Goal: Information Seeking & Learning: Understand process/instructions

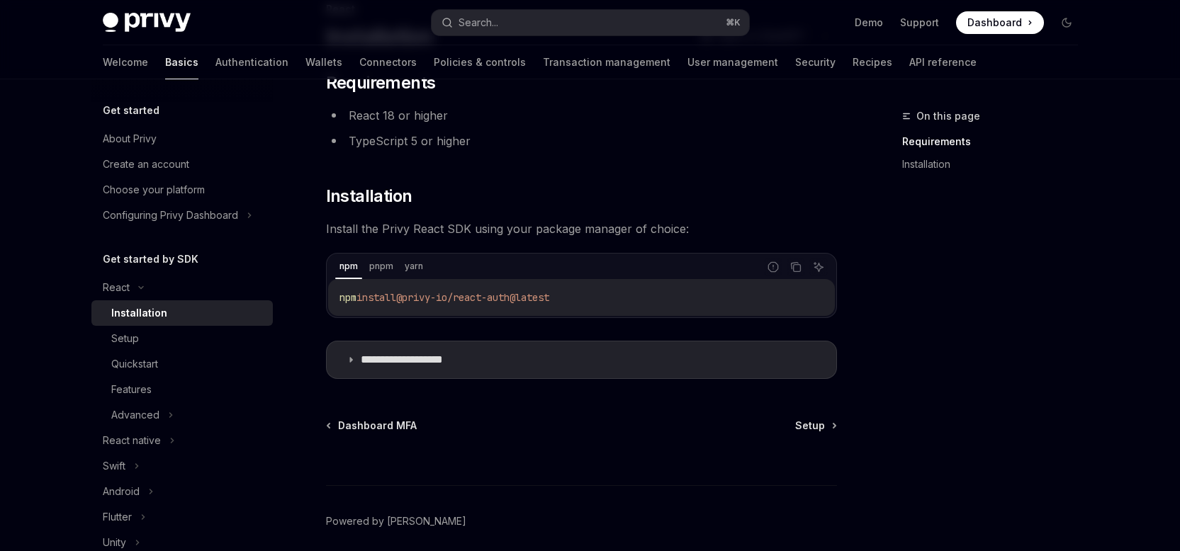
scroll to position [108, 0]
drag, startPoint x: 409, startPoint y: 296, endPoint x: 558, endPoint y: 293, distance: 148.8
click at [549, 293] on span "@privy-io/react-auth@latest" at bounding box center [472, 296] width 153 height 13
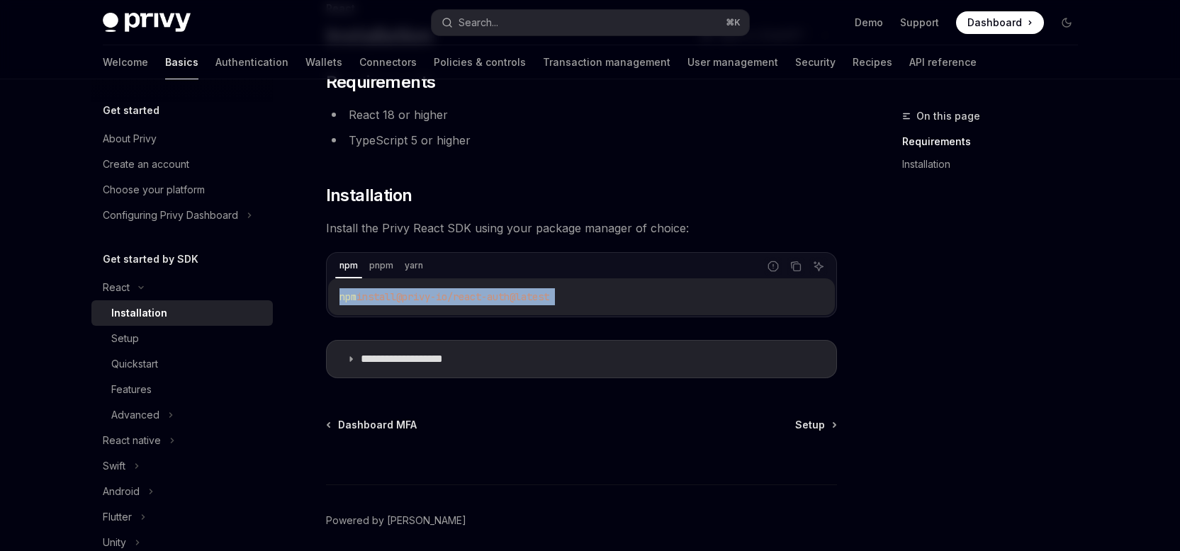
click at [549, 293] on span "@privy-io/react-auth@latest" at bounding box center [472, 296] width 153 height 13
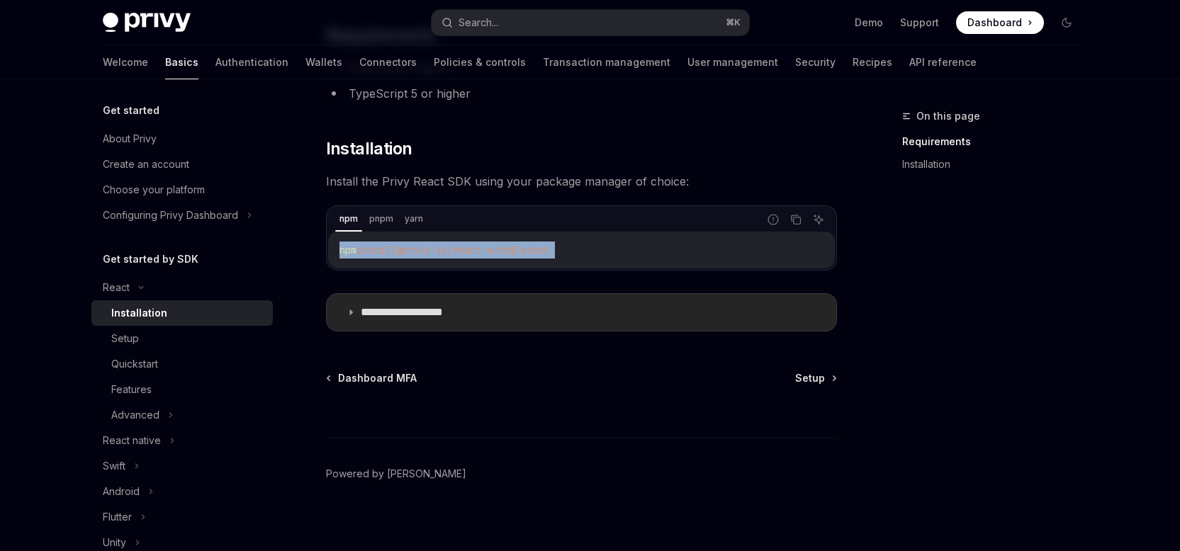
scroll to position [164, 0]
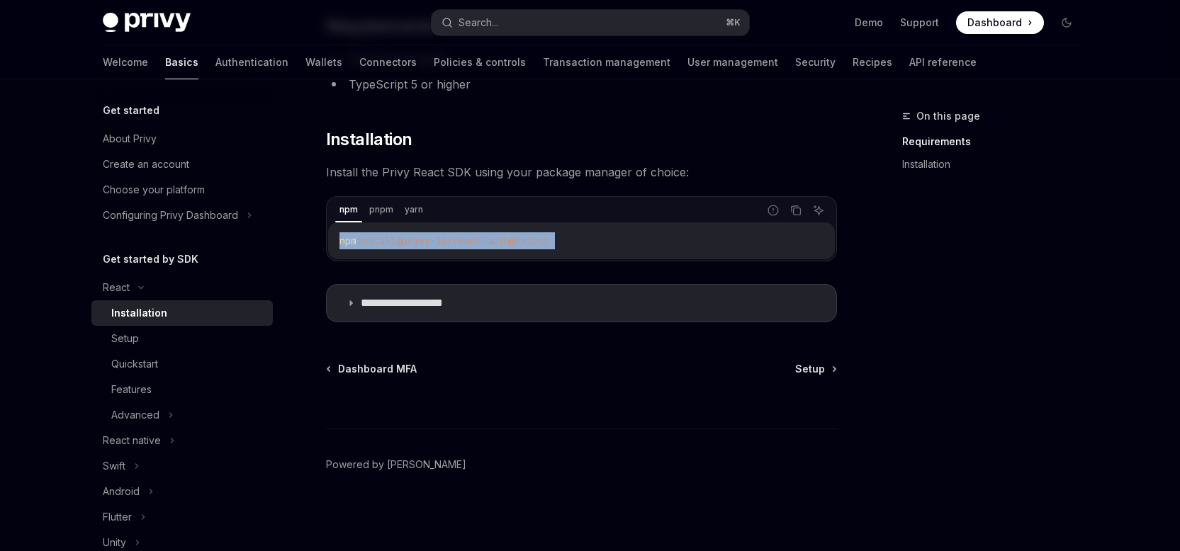
click at [428, 247] on span "@privy-io/react-auth@latest" at bounding box center [472, 240] width 153 height 13
click at [490, 240] on span "@privy-io/react-auth@latest" at bounding box center [472, 240] width 153 height 13
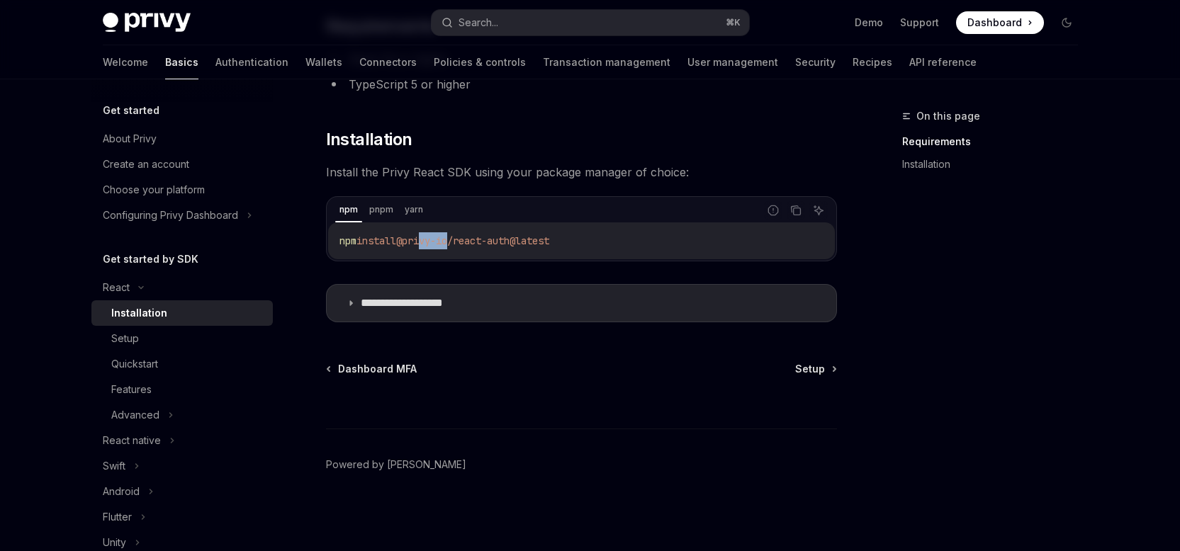
drag, startPoint x: 430, startPoint y: 241, endPoint x: 460, endPoint y: 239, distance: 29.8
click at [460, 239] on span "@privy-io/react-auth@latest" at bounding box center [472, 240] width 153 height 13
click at [128, 330] on div "Setup" at bounding box center [125, 338] width 28 height 17
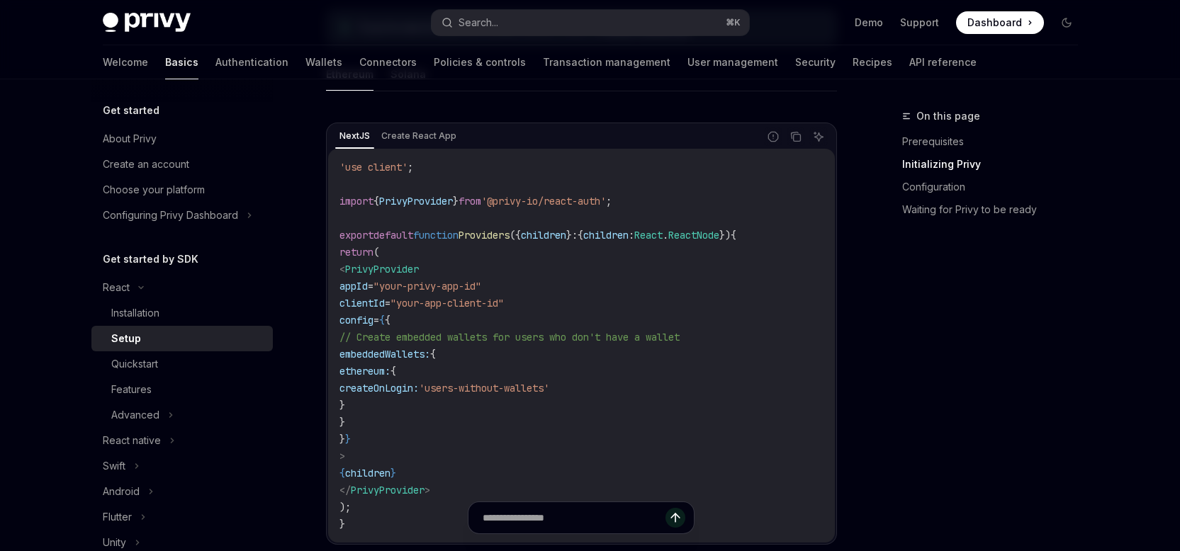
scroll to position [473, 0]
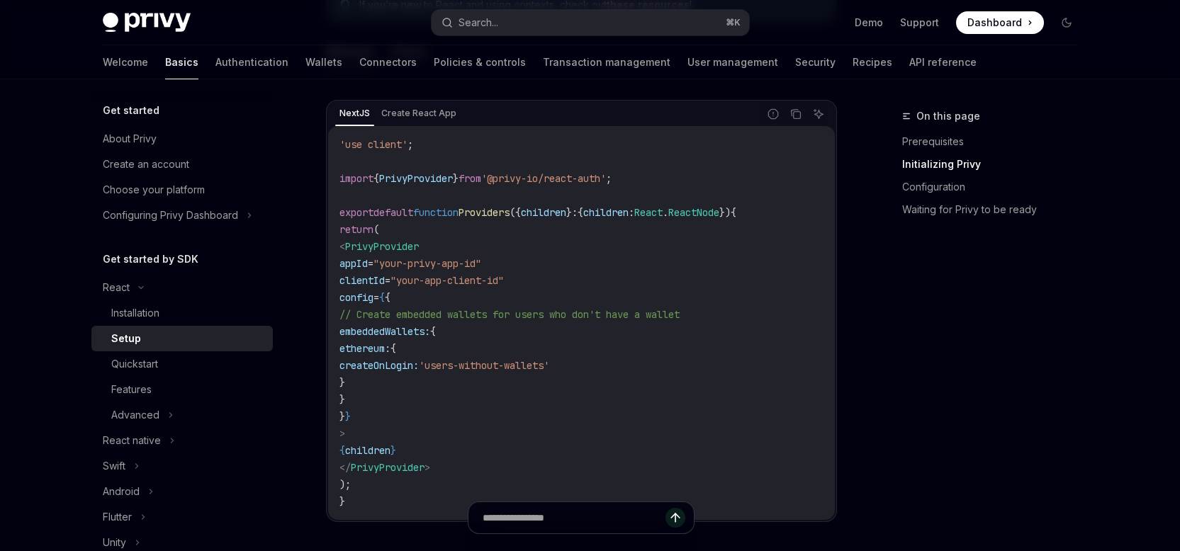
drag, startPoint x: 383, startPoint y: 174, endPoint x: 474, endPoint y: 350, distance: 198.0
click at [474, 350] on code "'use client' ; import { PrivyProvider } from '@privy-io/react-auth' ; export de…" at bounding box center [581, 323] width 484 height 374
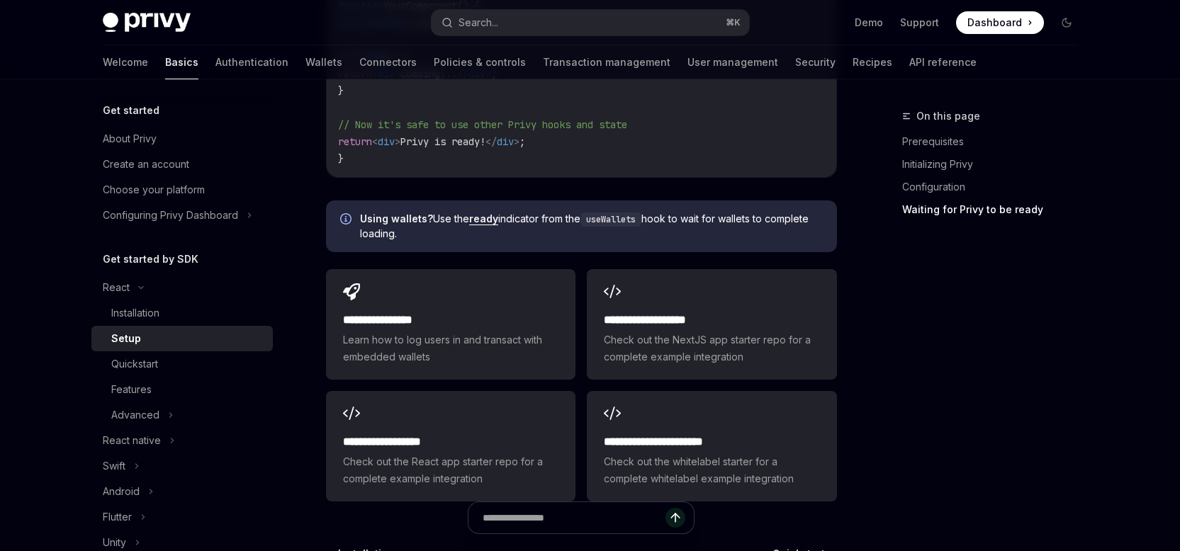
scroll to position [1450, 0]
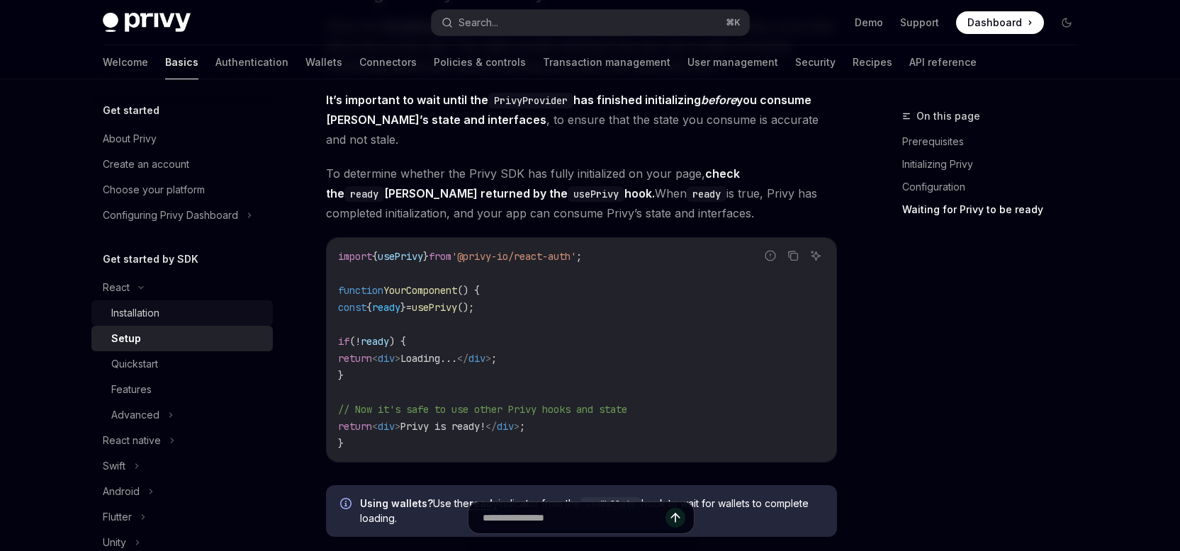
click at [127, 317] on div "Installation" at bounding box center [135, 313] width 48 height 17
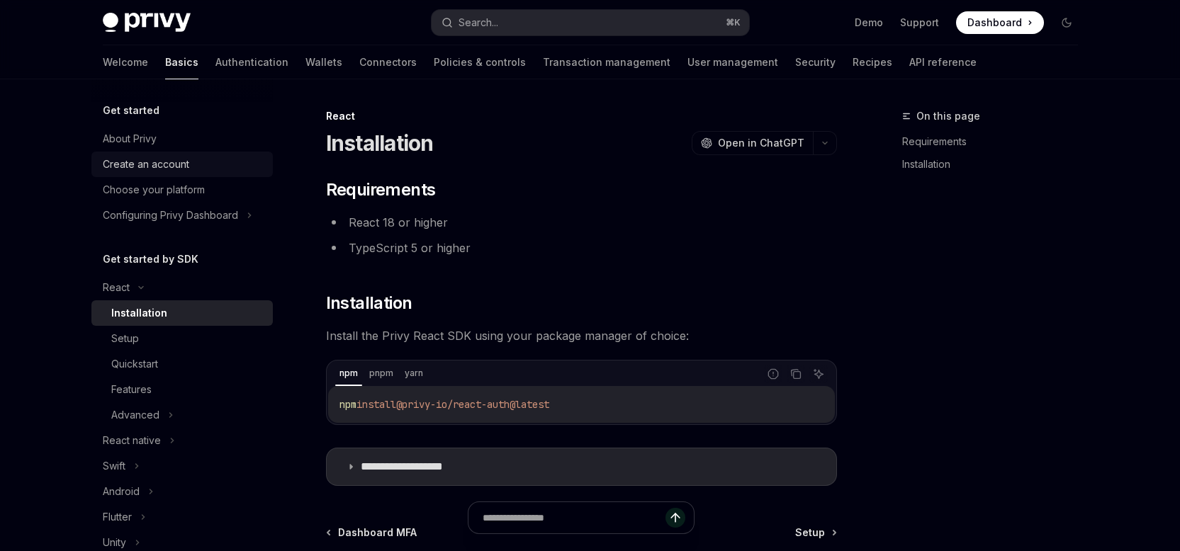
type textarea "*"
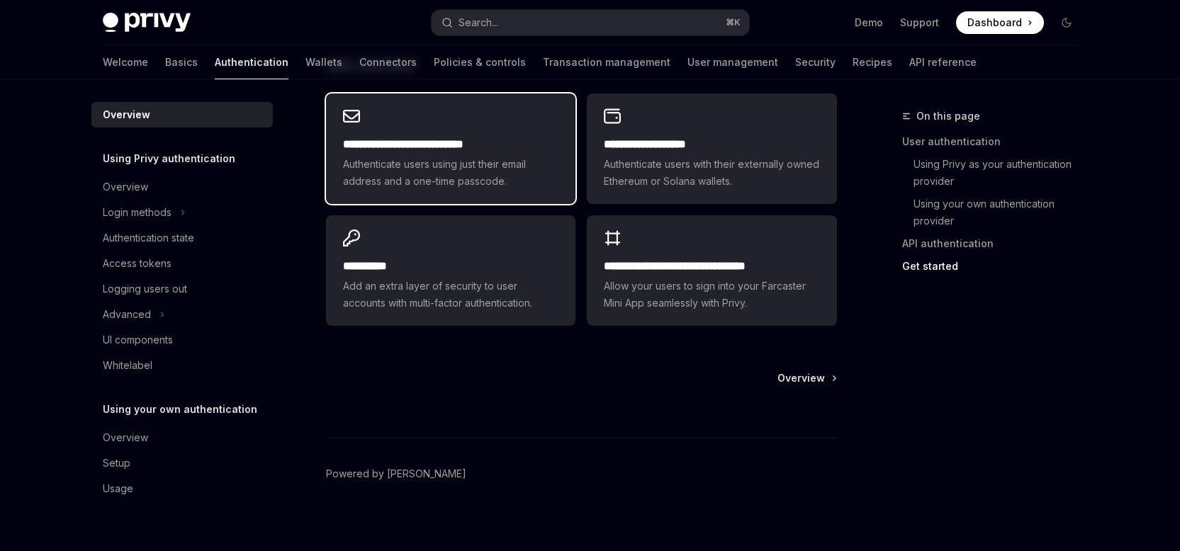
scroll to position [1245, 0]
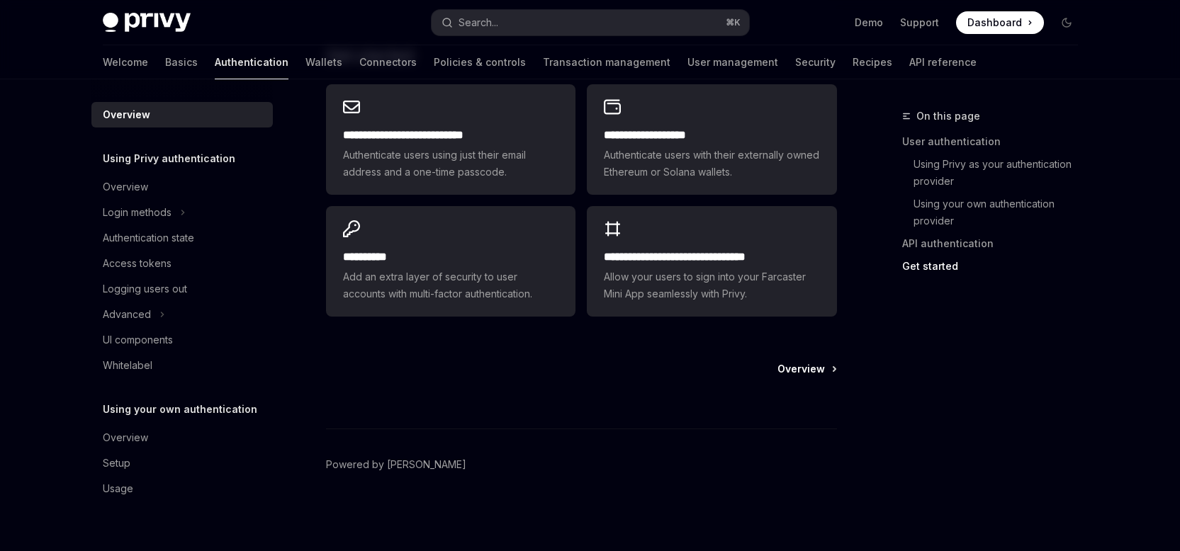
click at [785, 371] on span "Overview" at bounding box center [800, 369] width 47 height 14
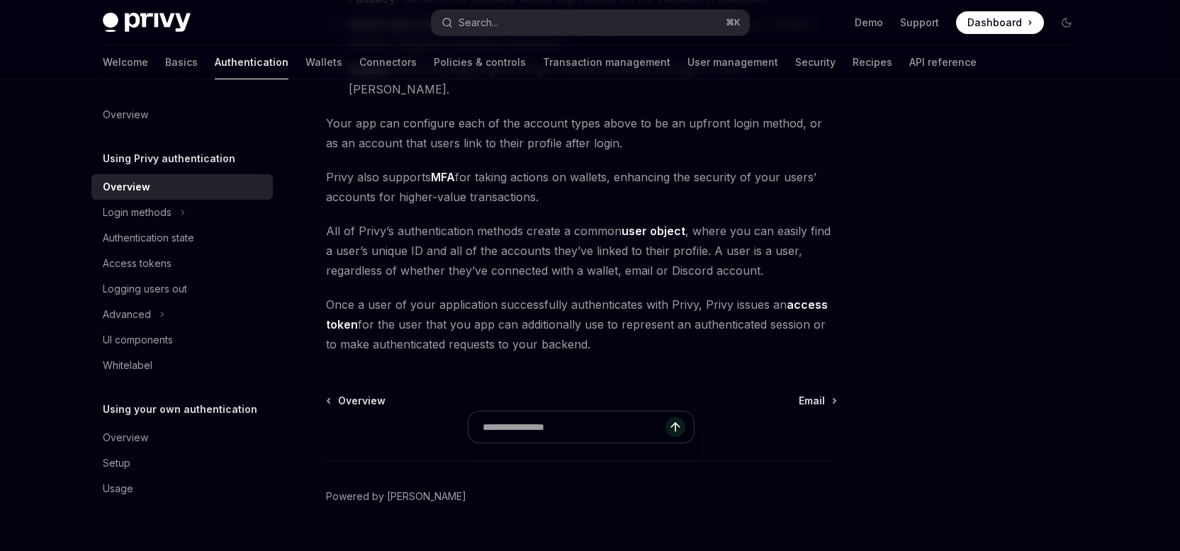
scroll to position [307, 0]
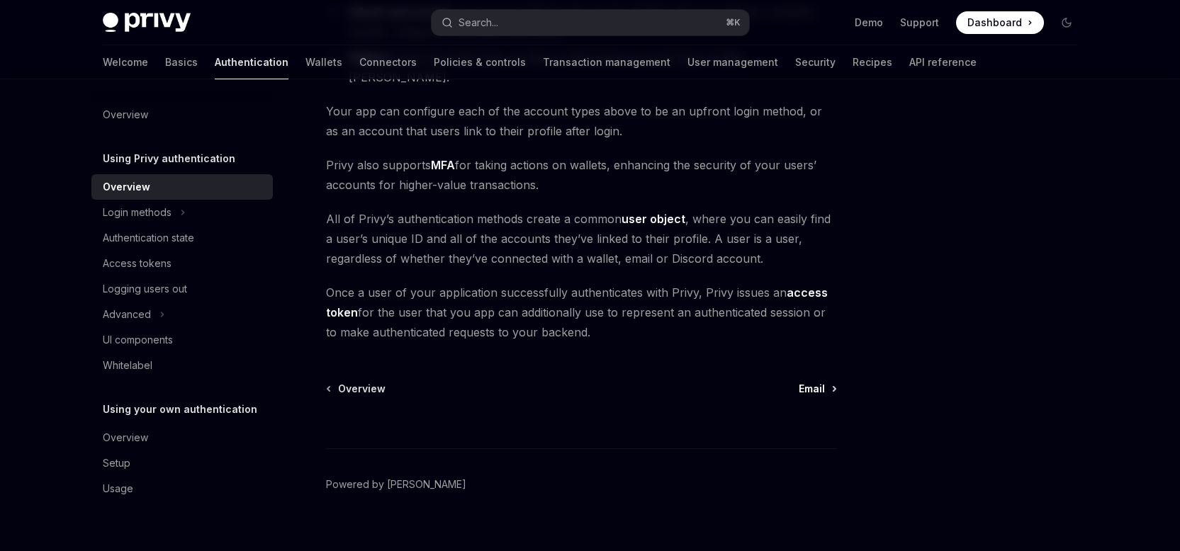
click at [820, 382] on span "Email" at bounding box center [811, 389] width 26 height 14
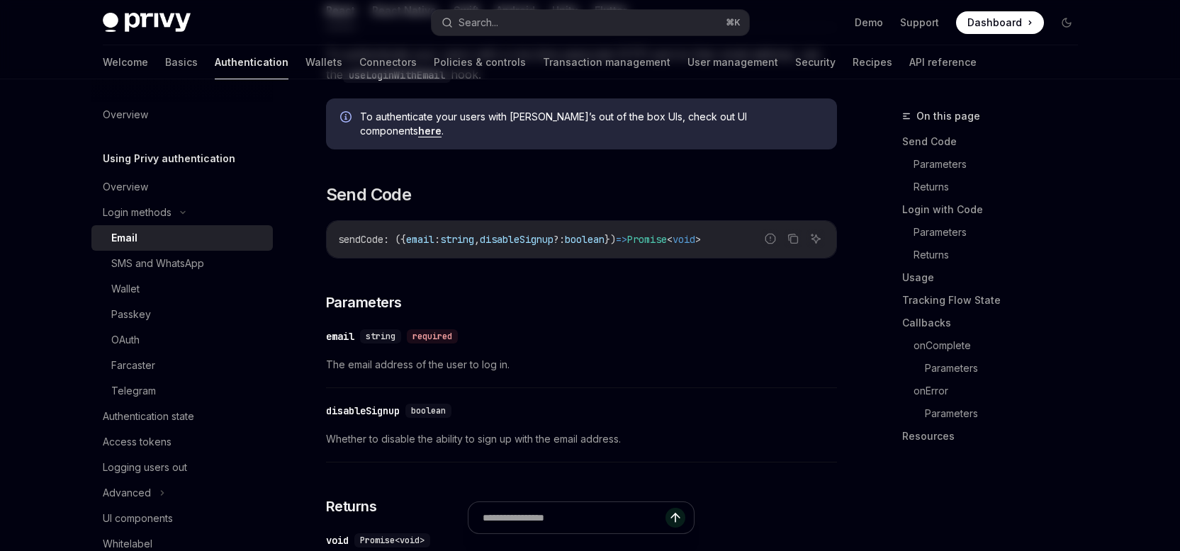
type textarea "*"
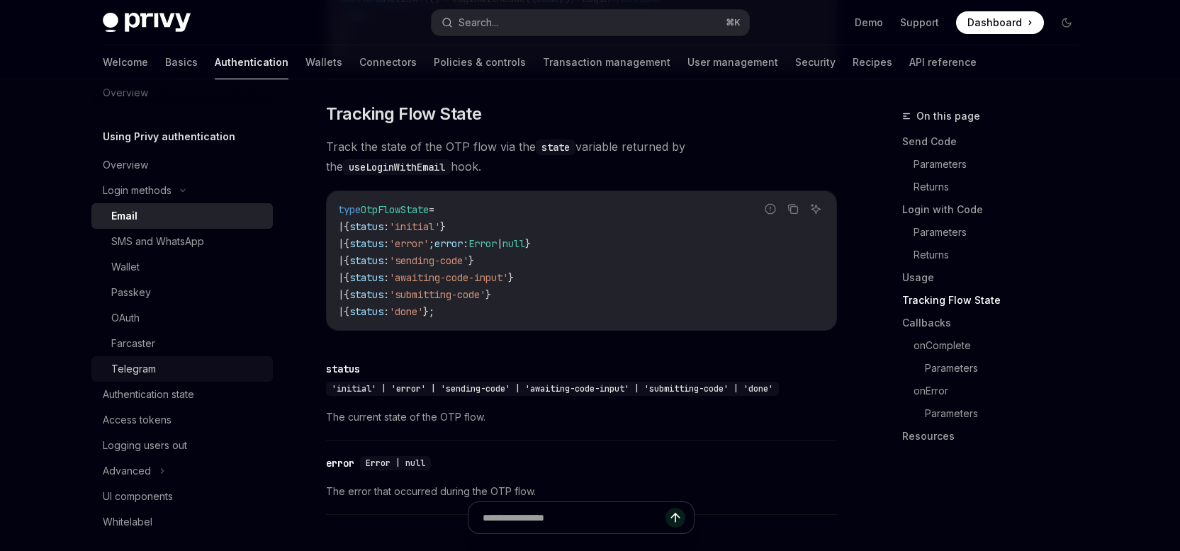
scroll to position [52, 0]
